Goal: Navigation & Orientation: Find specific page/section

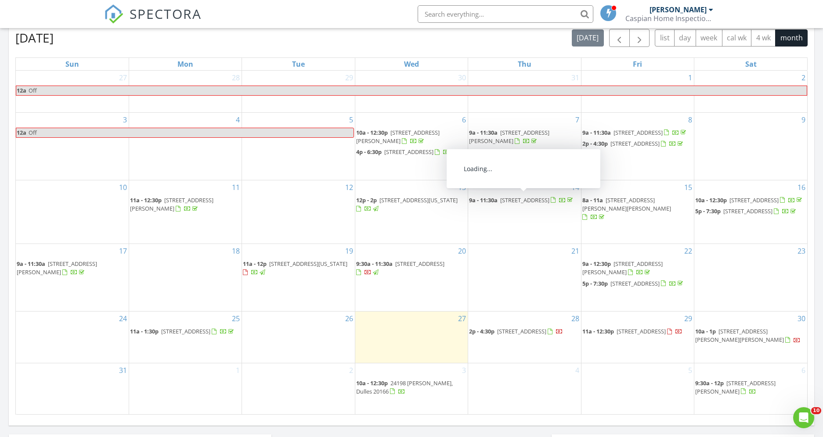
scroll to position [391, 0]
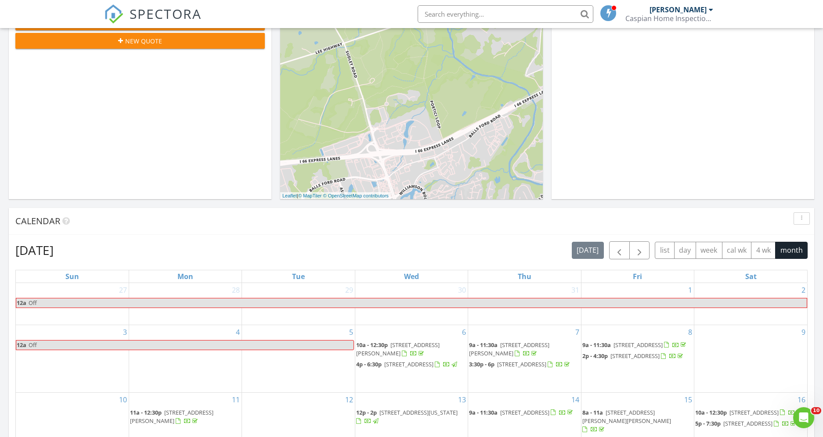
scroll to position [173, 0]
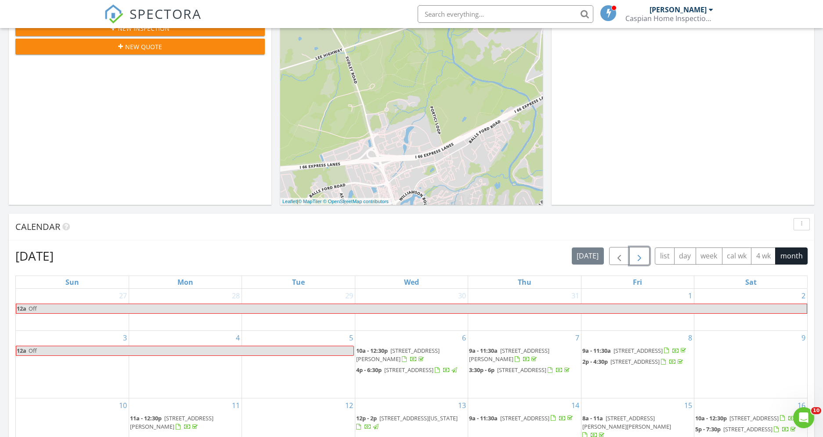
click at [642, 259] on span "button" at bounding box center [639, 256] width 11 height 11
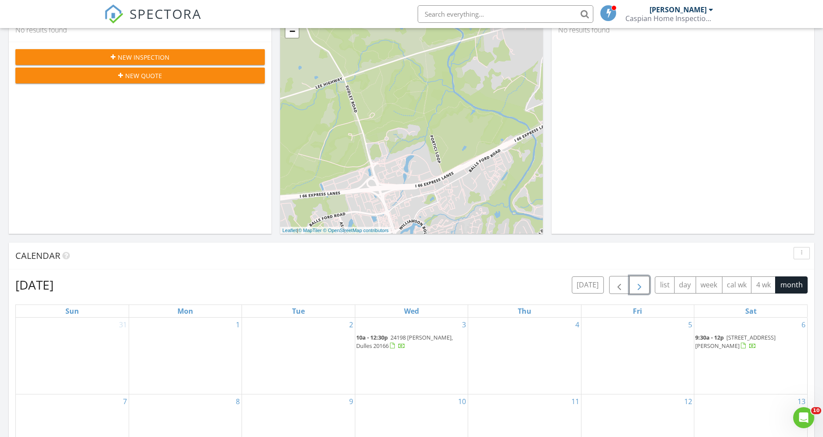
scroll to position [0, 0]
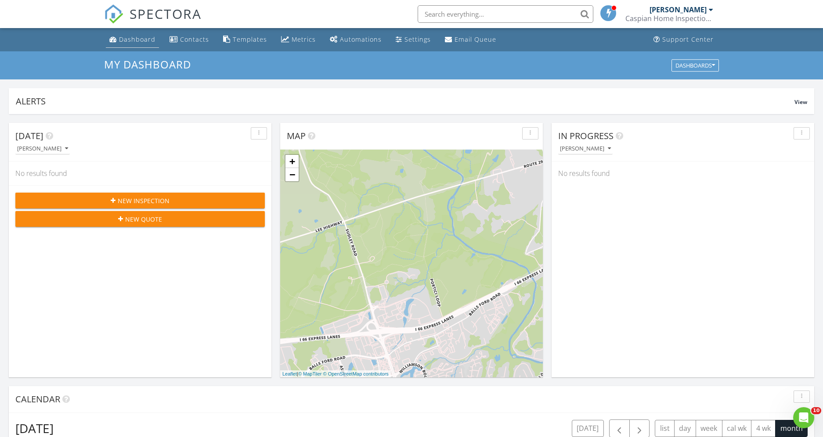
click at [128, 36] on div "Dashboard" at bounding box center [137, 39] width 36 height 8
click at [292, 40] on div "Metrics" at bounding box center [304, 39] width 24 height 8
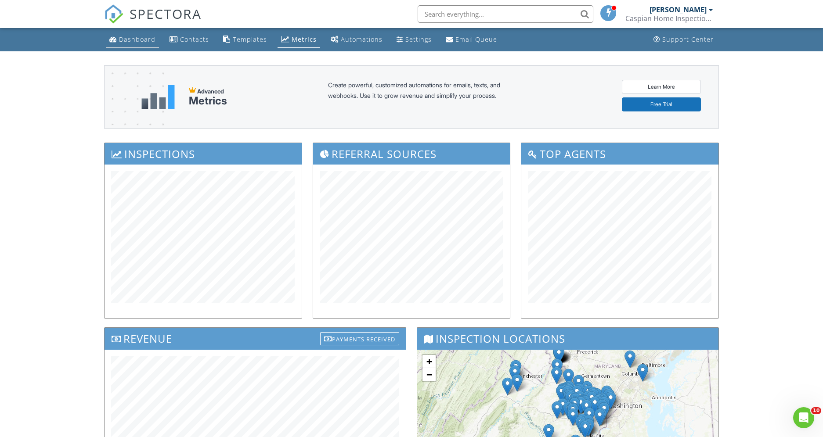
click at [128, 40] on div "Dashboard" at bounding box center [137, 39] width 36 height 8
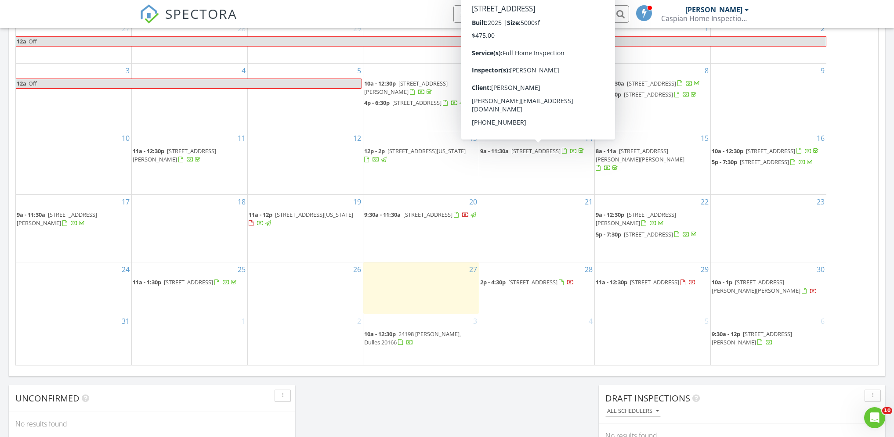
scroll to position [800, 894]
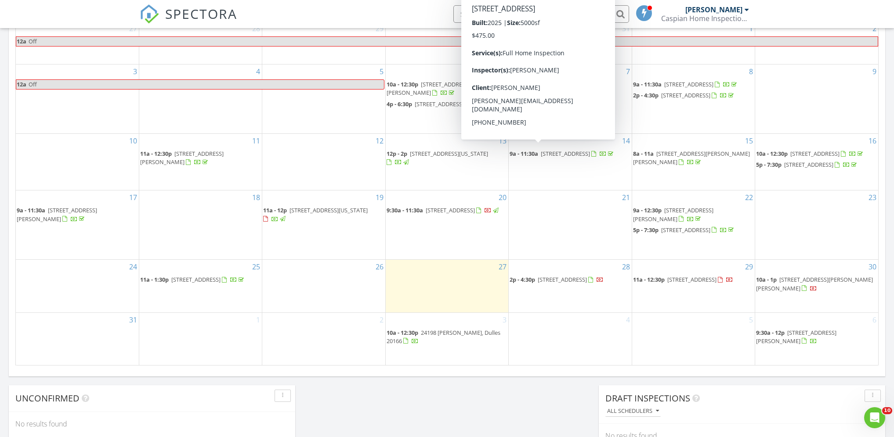
click at [822, 77] on div "9" at bounding box center [816, 99] width 123 height 69
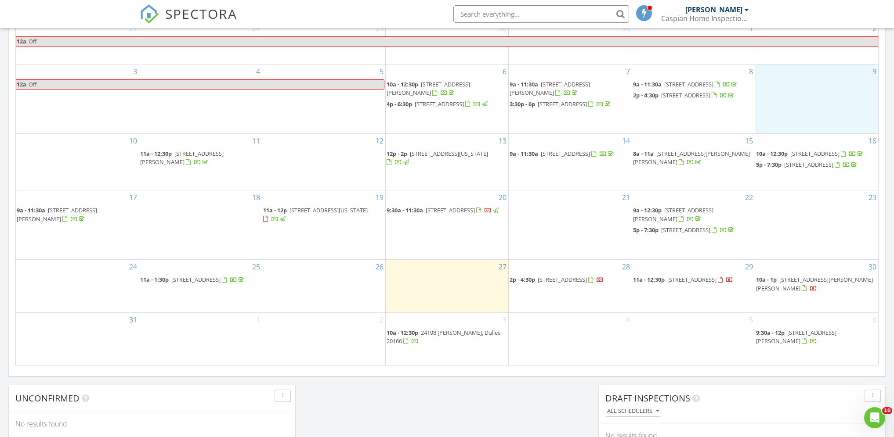
click at [822, 18] on nav "SPECTORA Kaveh Hosseini Caspian Home Inspection LLC Role: Inspector Change Role…" at bounding box center [447, 14] width 894 height 28
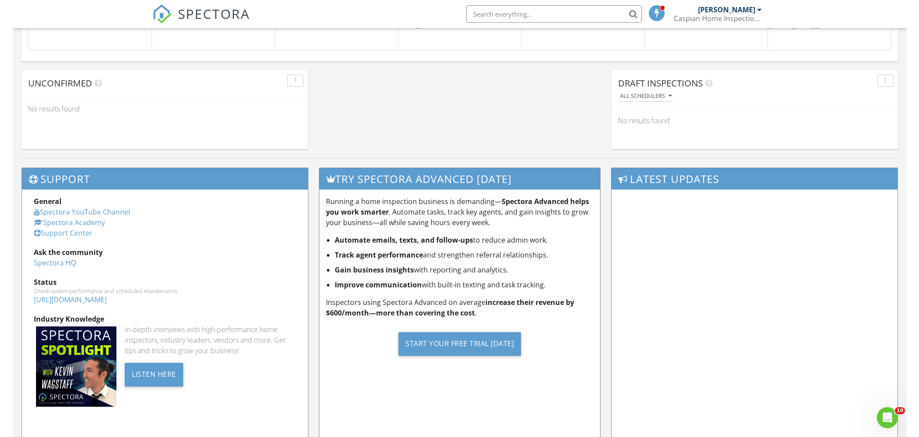
scroll to position [798, 0]
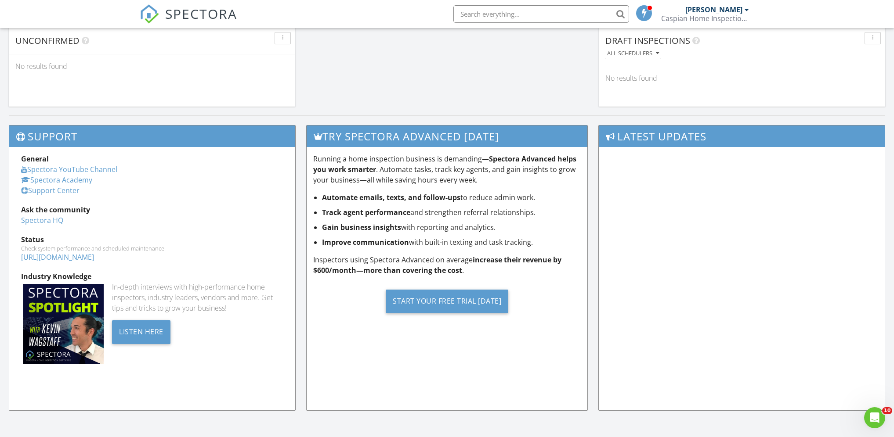
click at [822, 21] on nav "SPECTORA Kaveh Hosseini Caspian Home Inspection LLC Role: Inspector Change Role…" at bounding box center [447, 14] width 894 height 28
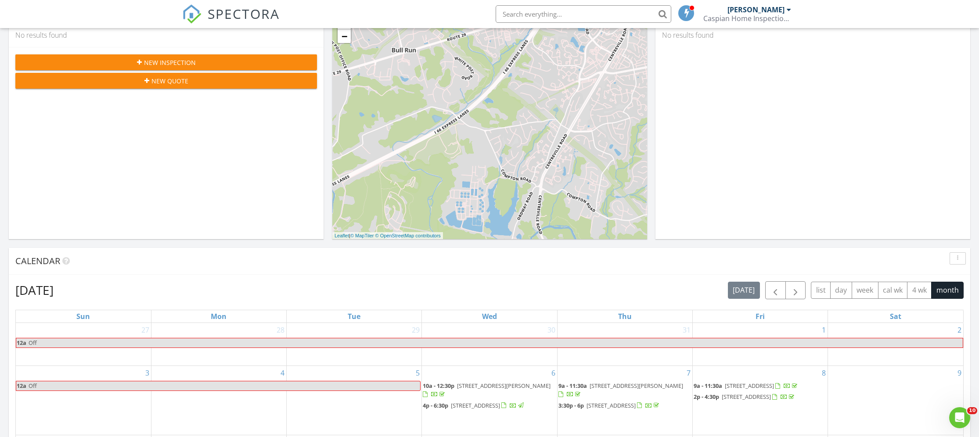
scroll to position [0, 0]
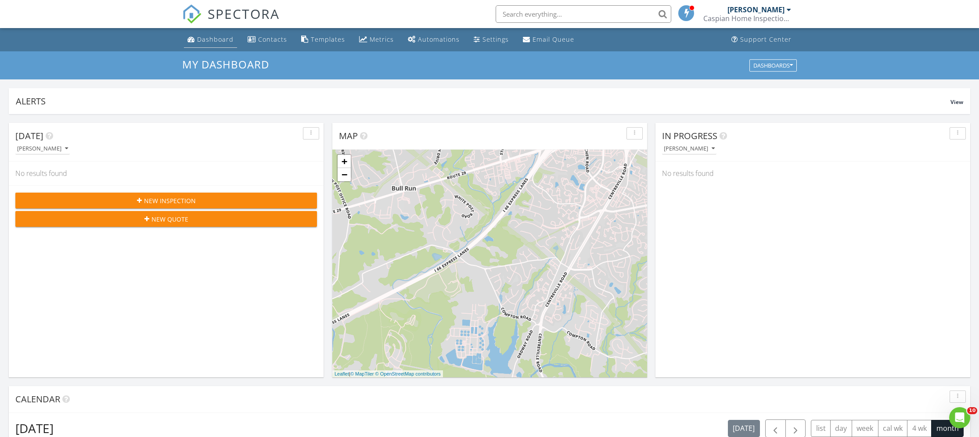
click at [209, 36] on div "Dashboard" at bounding box center [215, 39] width 36 height 8
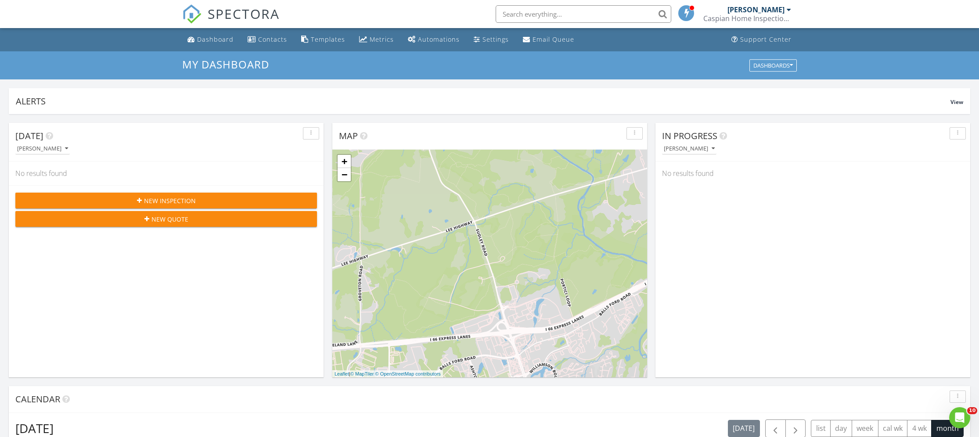
scroll to position [0, 0]
